Goal: Obtain resource: Obtain resource

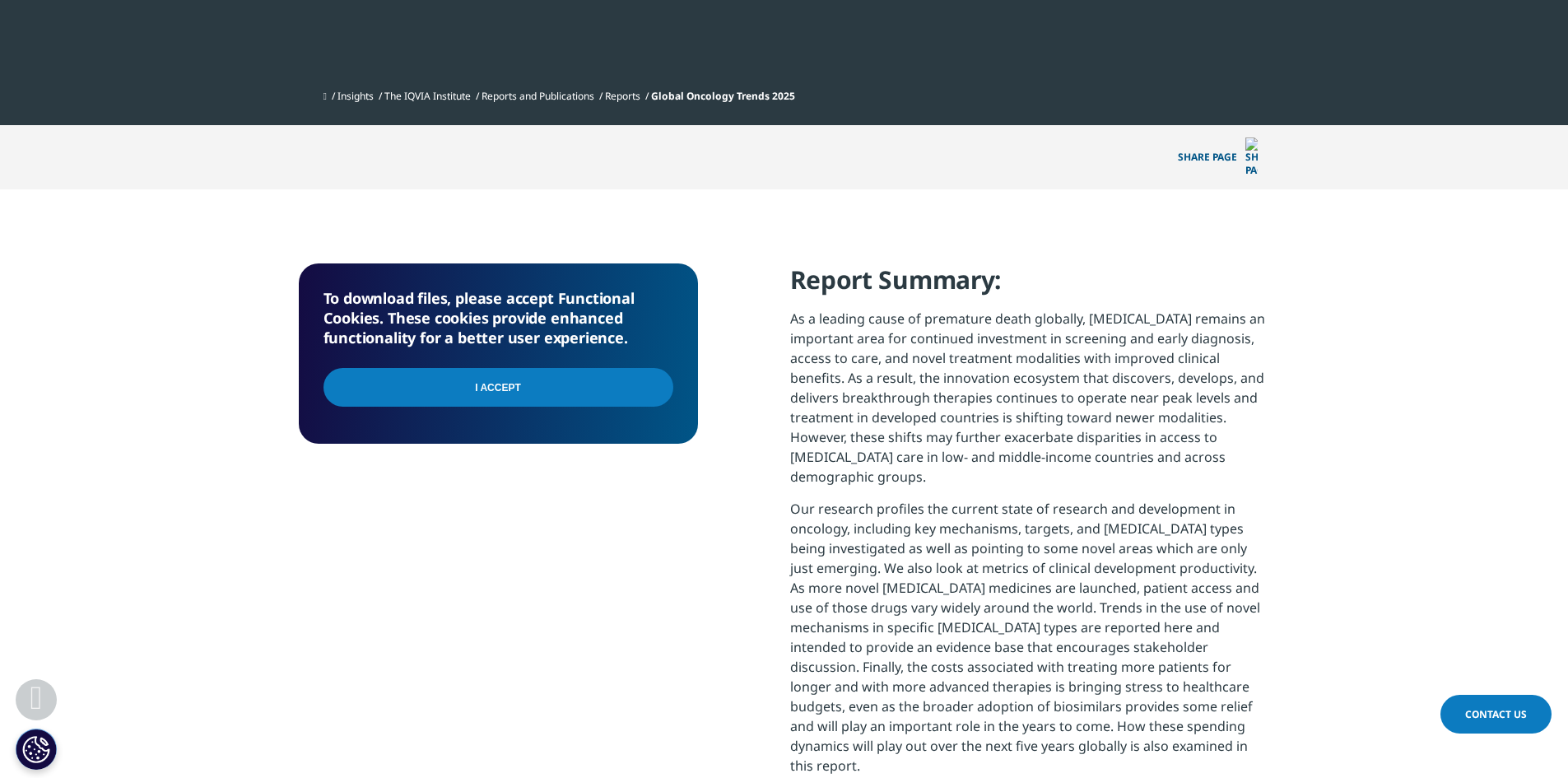
scroll to position [494, 0]
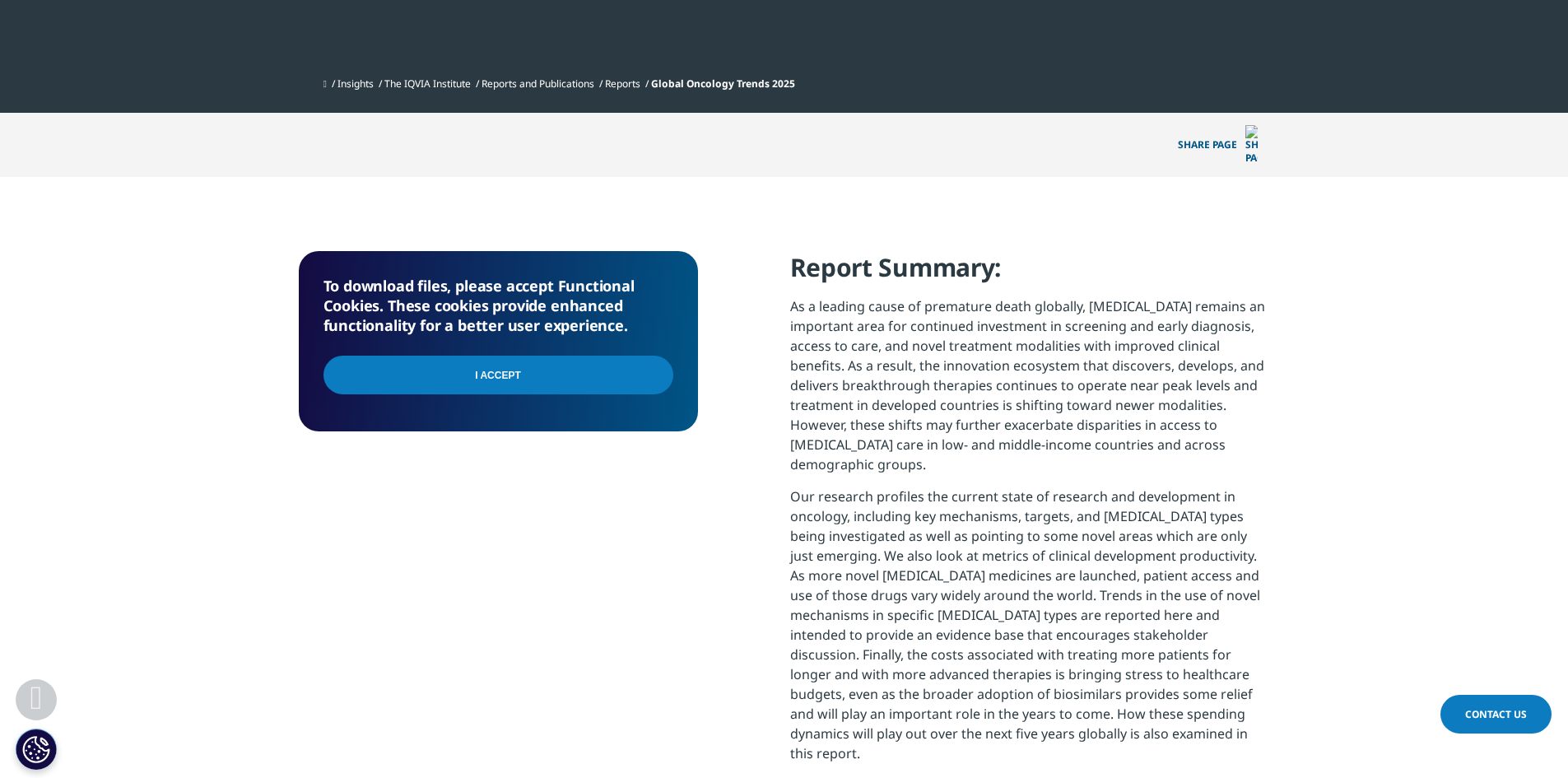
click at [498, 356] on input "I Accept" at bounding box center [499, 375] width 350 height 39
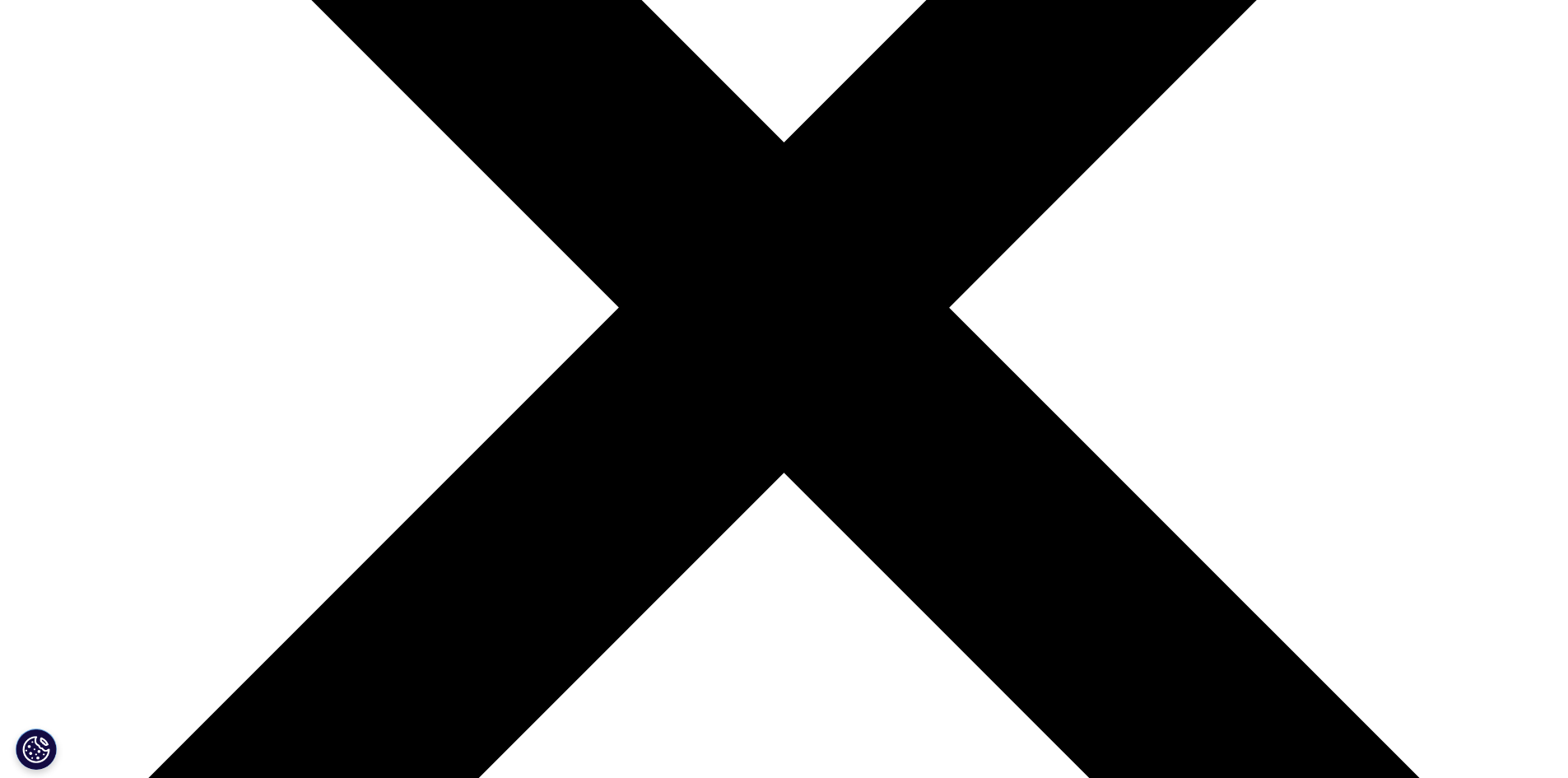
scroll to position [910, 971]
type input "Ana"
type input "Serrato"
type input "amserrato@hotmail.com"
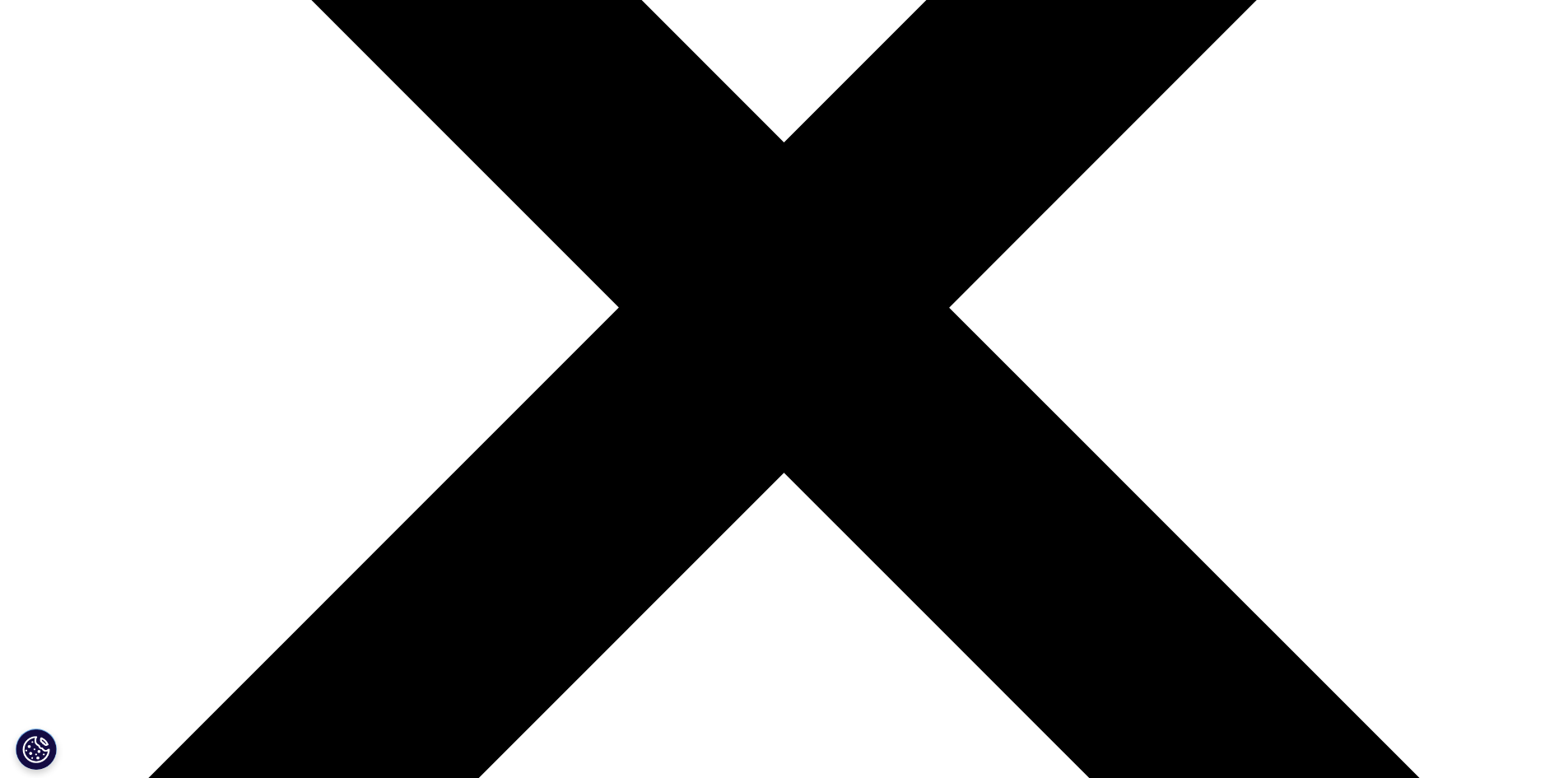
type input "Ana Serrato"
select select "[GEOGRAPHIC_DATA]"
drag, startPoint x: 338, startPoint y: 570, endPoint x: 504, endPoint y: 562, distance: 166.2
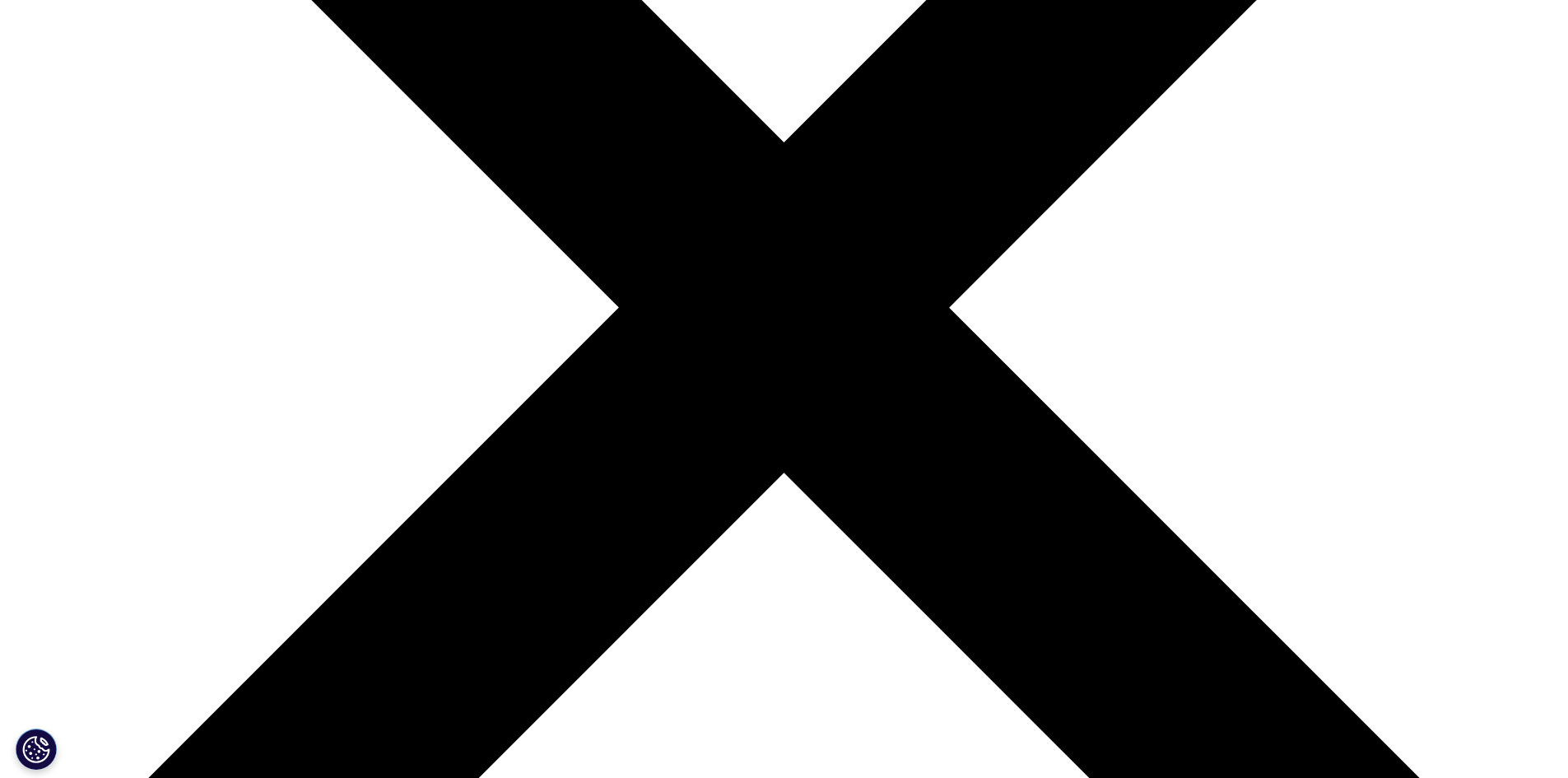
scroll to position [946, 971]
type input "ana.serrato@avextra.com"
type input "Head Clinical Development"
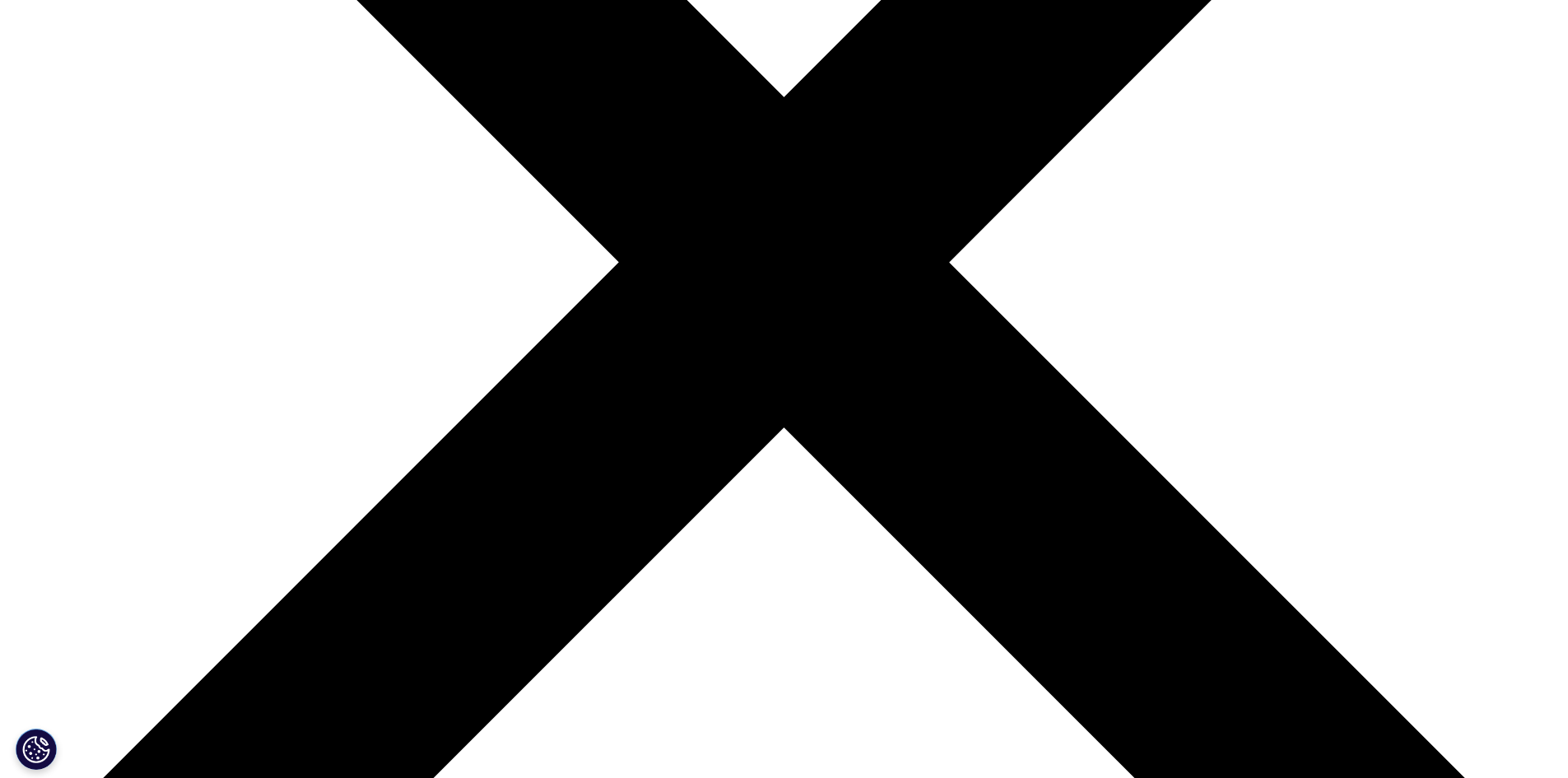
scroll to position [659, 0]
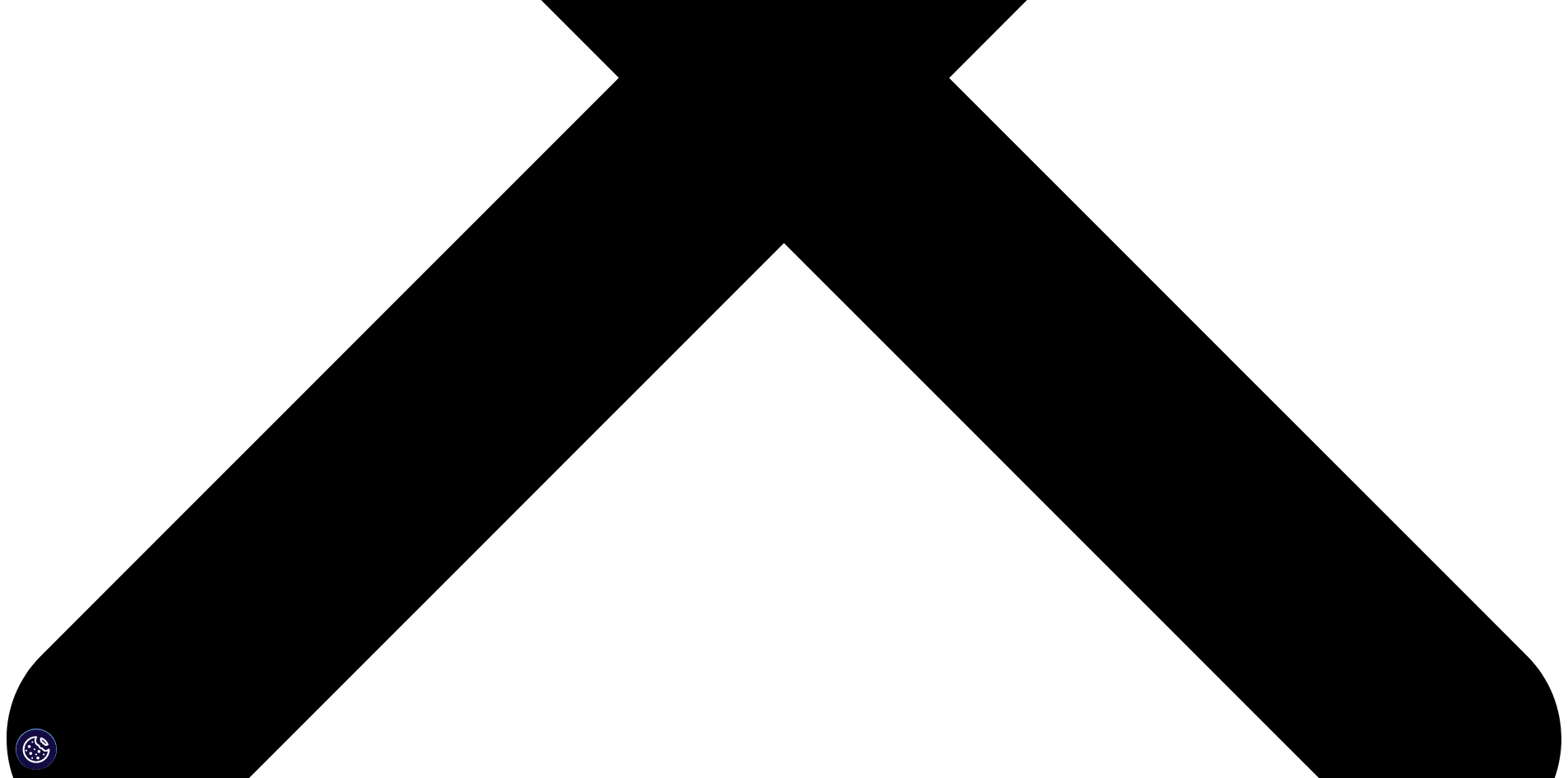
scroll to position [823, 0]
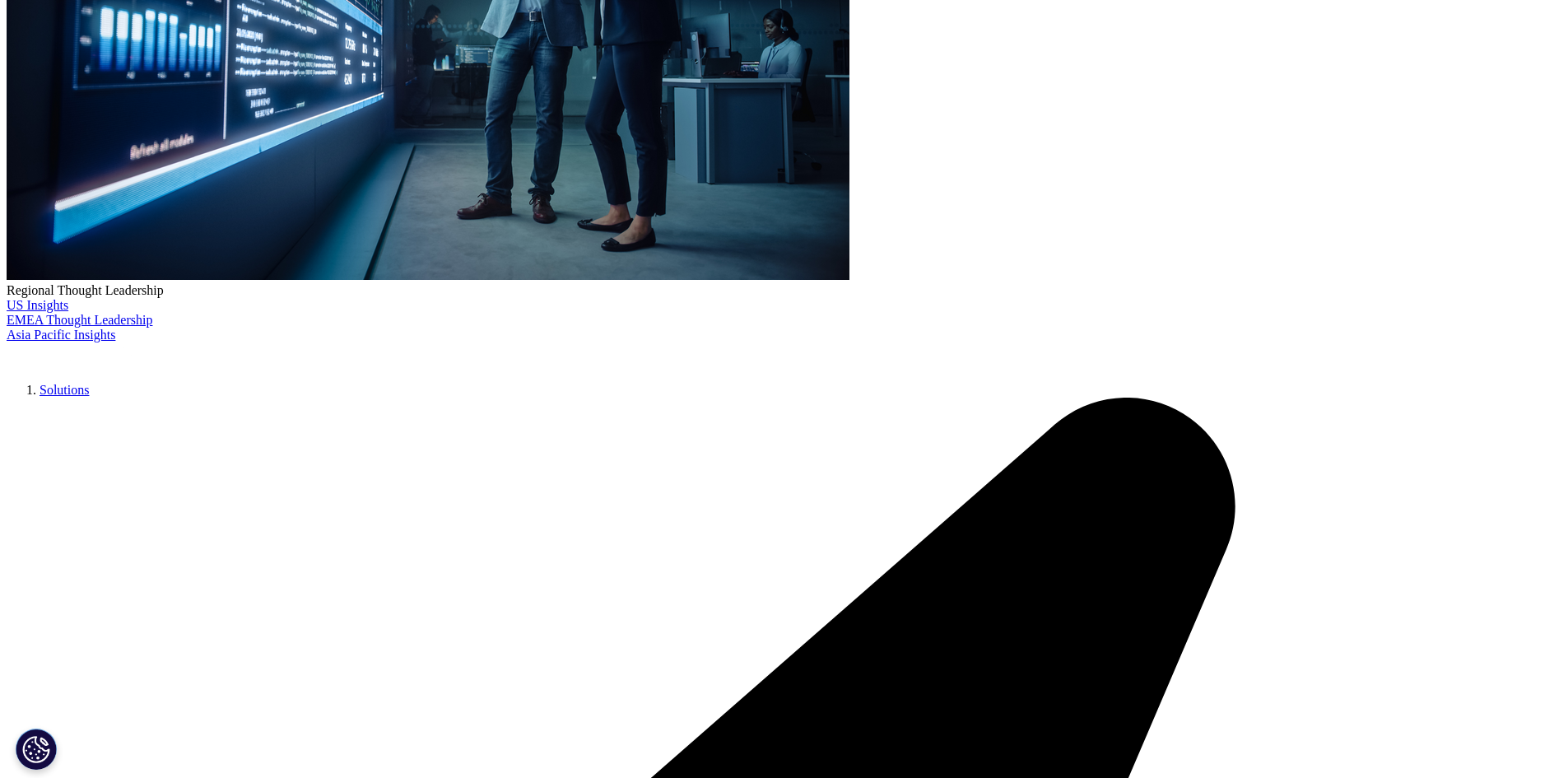
scroll to position [5027, 0]
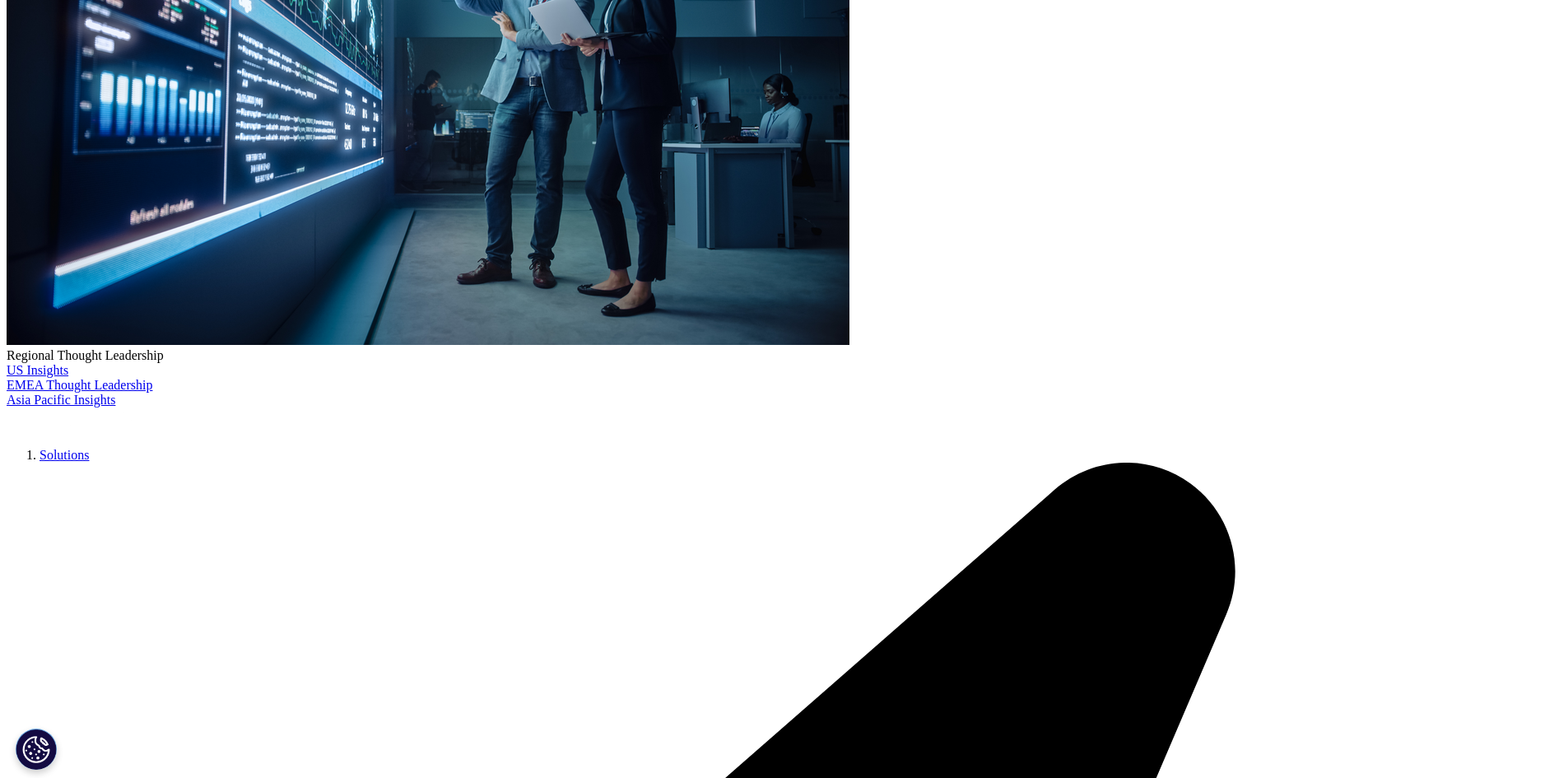
drag, startPoint x: 767, startPoint y: 304, endPoint x: 923, endPoint y: 290, distance: 156.6
copy li "upportive care medicines"
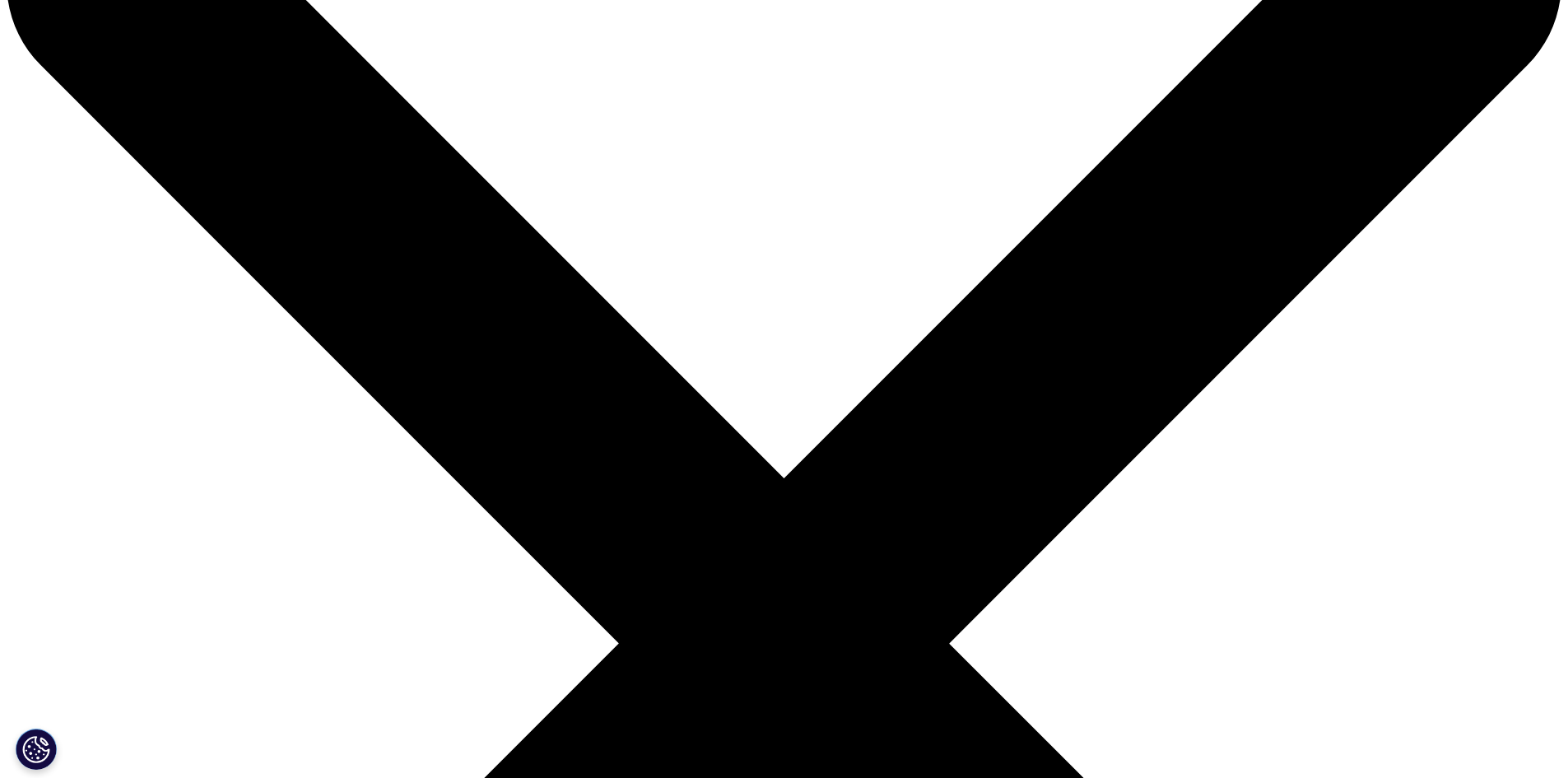
scroll to position [164, 0]
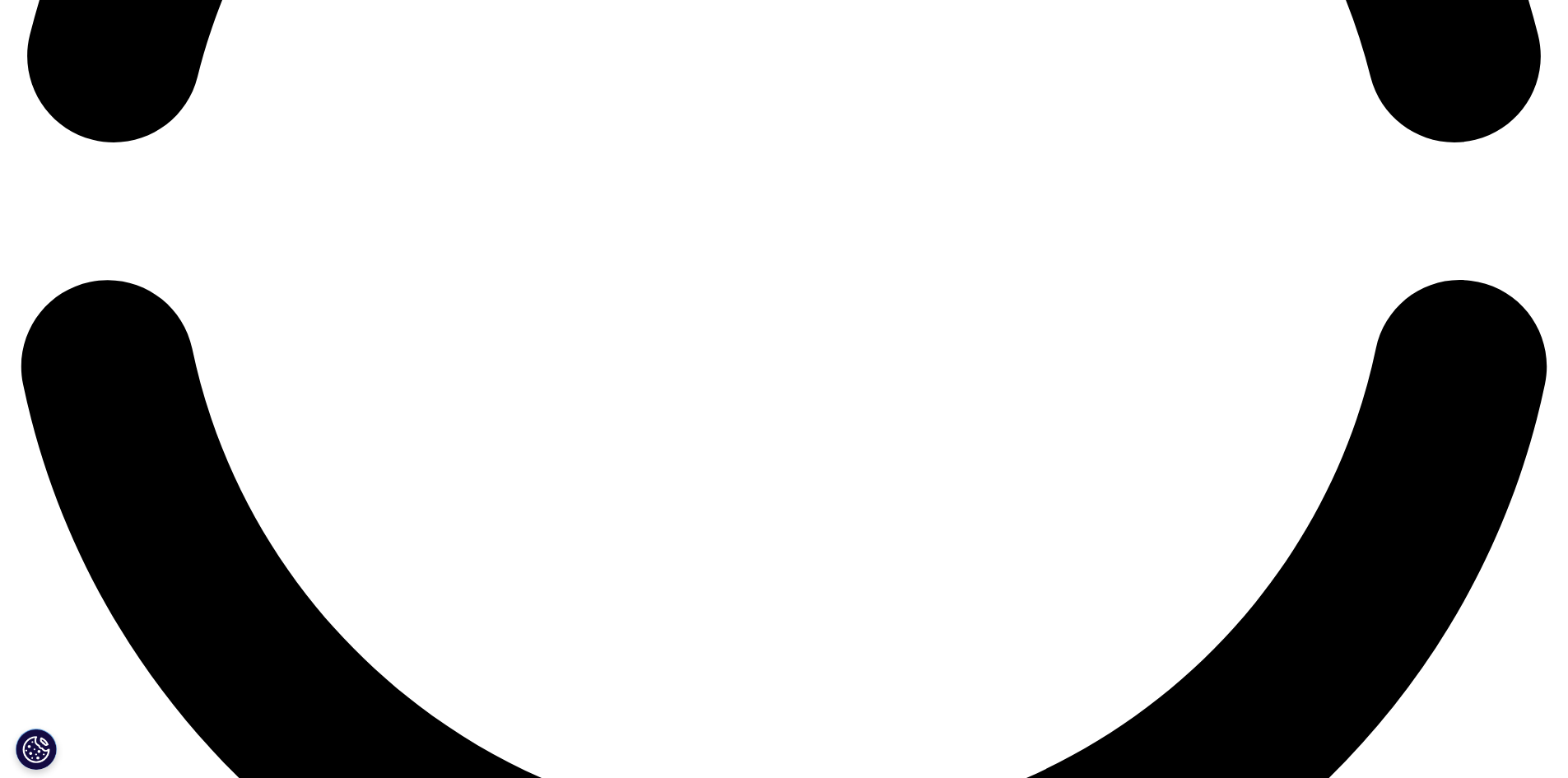
scroll to position [3545, 0]
